Goal: Transaction & Acquisition: Purchase product/service

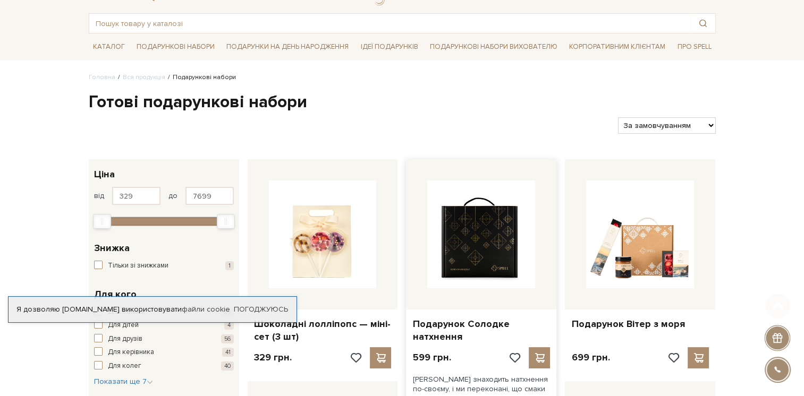
scroll to position [106, 0]
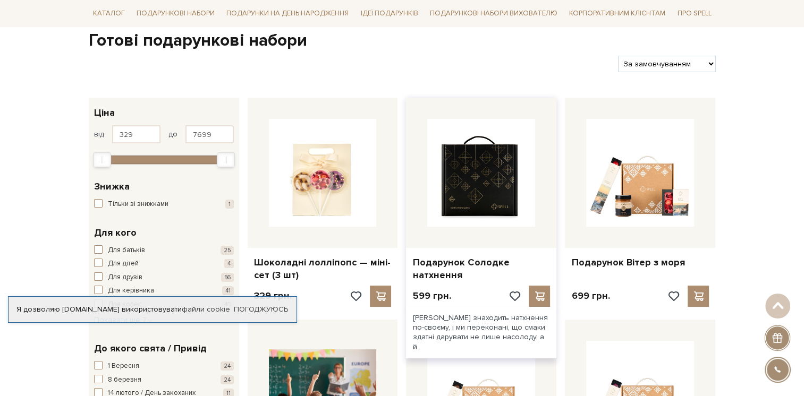
click at [474, 181] on img at bounding box center [481, 173] width 108 height 108
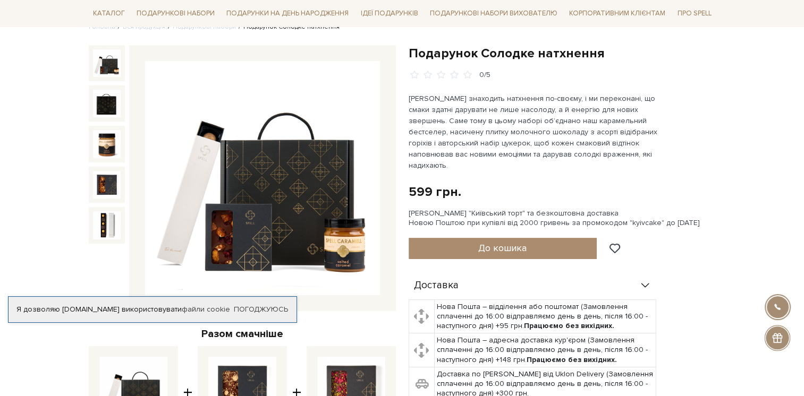
scroll to position [159, 0]
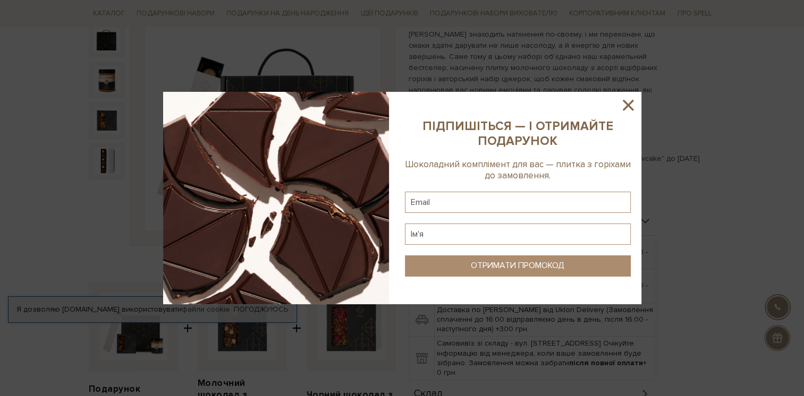
click at [632, 109] on icon at bounding box center [628, 105] width 11 height 11
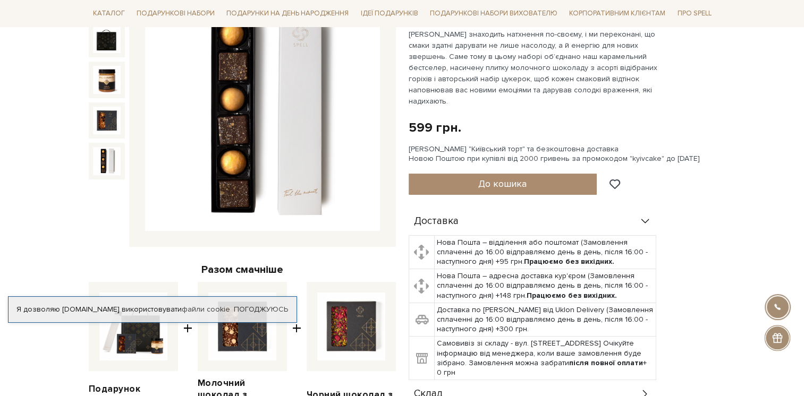
click at [106, 160] on img at bounding box center [107, 161] width 28 height 28
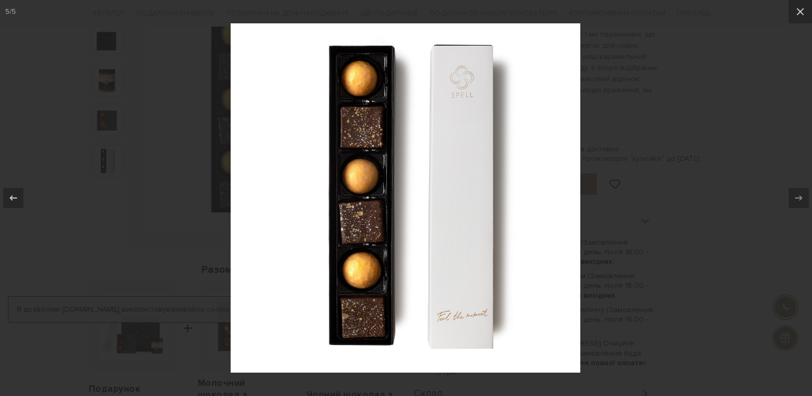
drag, startPoint x: 803, startPoint y: 14, endPoint x: 537, endPoint y: 37, distance: 267.7
click at [803, 14] on icon at bounding box center [800, 11] width 13 height 13
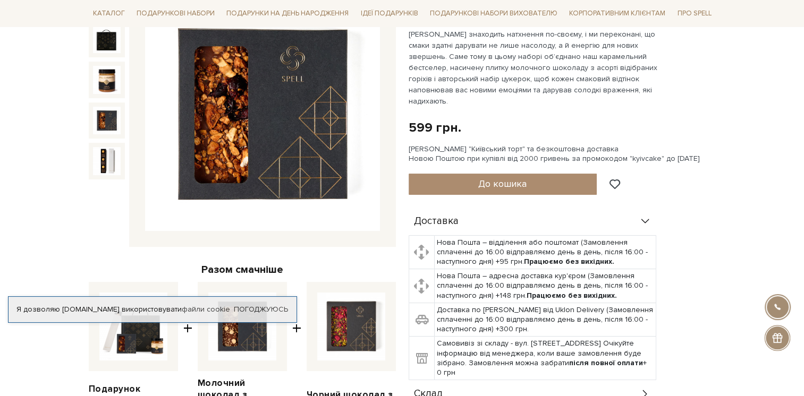
click at [106, 123] on img at bounding box center [107, 121] width 28 height 28
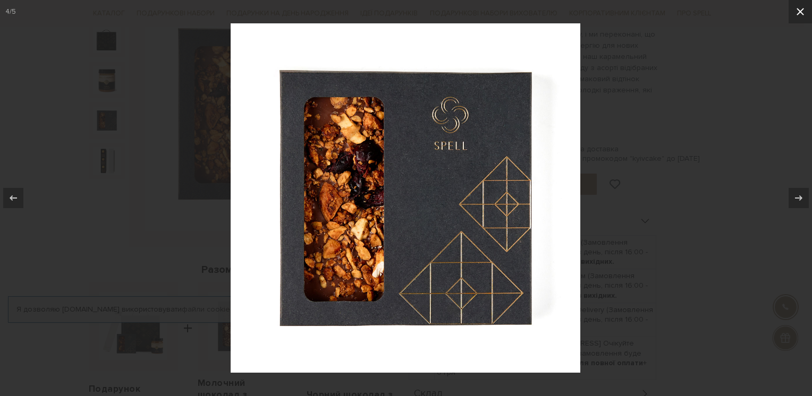
click at [797, 12] on icon at bounding box center [800, 11] width 13 height 13
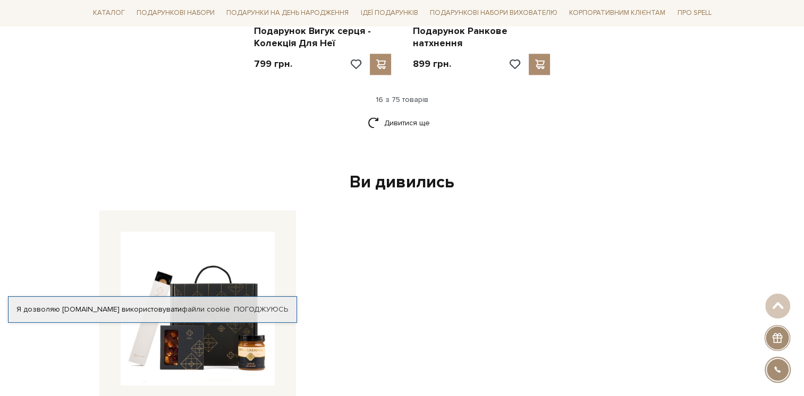
scroll to position [1594, 0]
